Goal: Information Seeking & Learning: Check status

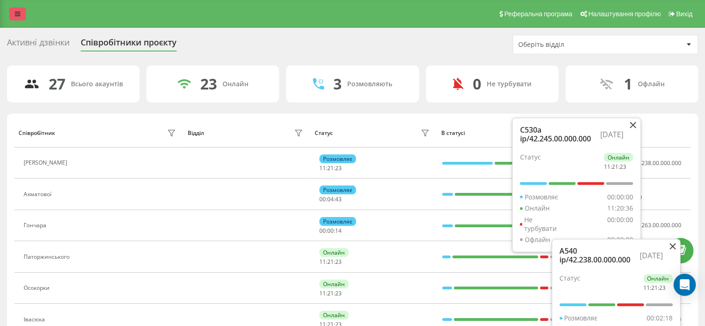
click at [17, 14] on icon at bounding box center [18, 14] width 6 height 6
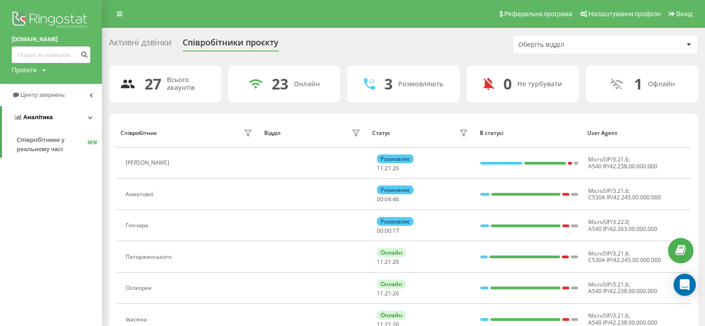
click at [52, 117] on link "Аналiтика" at bounding box center [52, 117] width 100 height 22
click at [51, 119] on link "Аналiтика" at bounding box center [51, 117] width 102 height 22
click at [55, 93] on span "Центр звернень" at bounding box center [43, 94] width 47 height 7
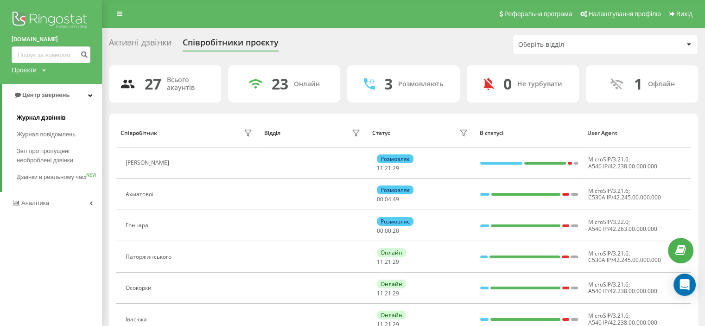
click at [53, 116] on span "Журнал дзвінків" at bounding box center [41, 117] width 49 height 9
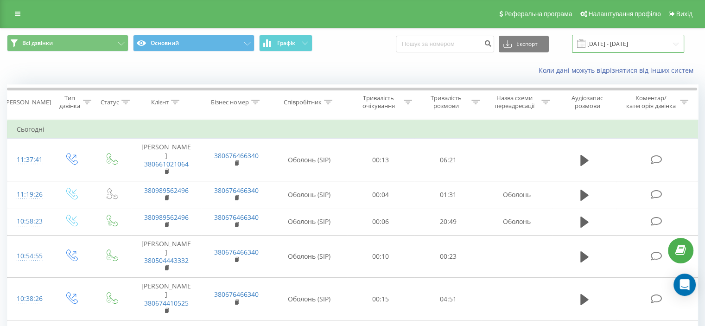
click at [676, 41] on input "23.08.2025 - 23.09.2025" at bounding box center [628, 44] width 112 height 18
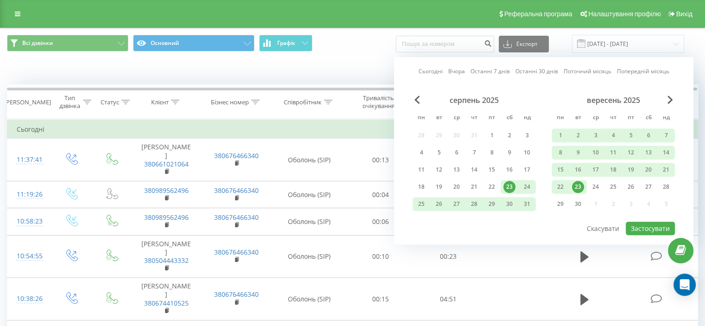
click at [578, 183] on div "23" at bounding box center [578, 187] width 12 height 12
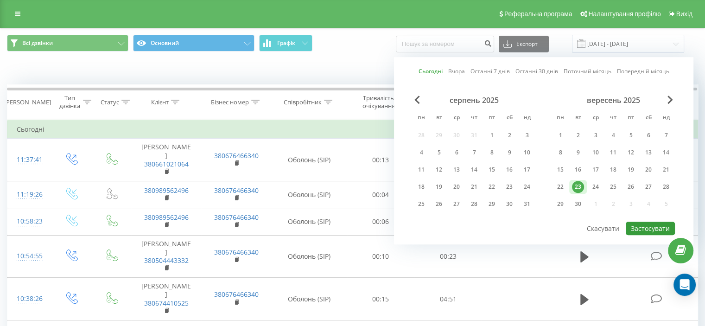
click at [649, 225] on button "Застосувати" at bounding box center [650, 227] width 49 height 13
type input "[DATE] - [DATE]"
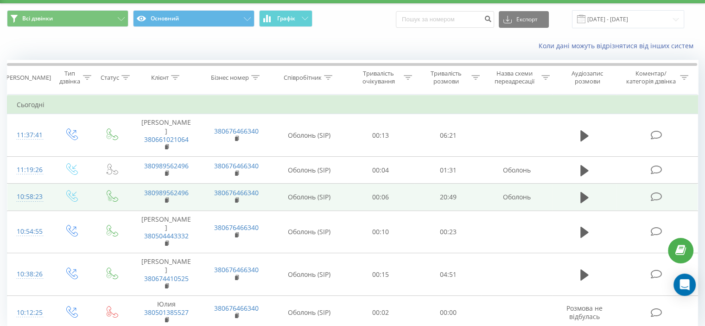
scroll to position [37, 0]
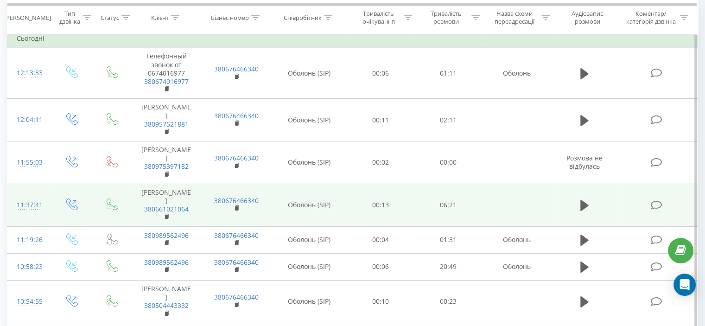
scroll to position [17, 0]
